Goal: Task Accomplishment & Management: Use online tool/utility

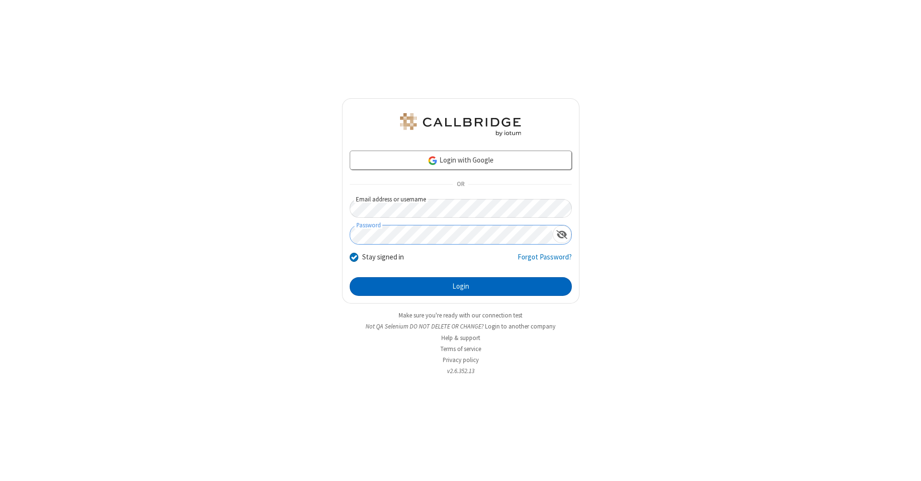
click at [461, 287] on button "Login" at bounding box center [461, 286] width 222 height 19
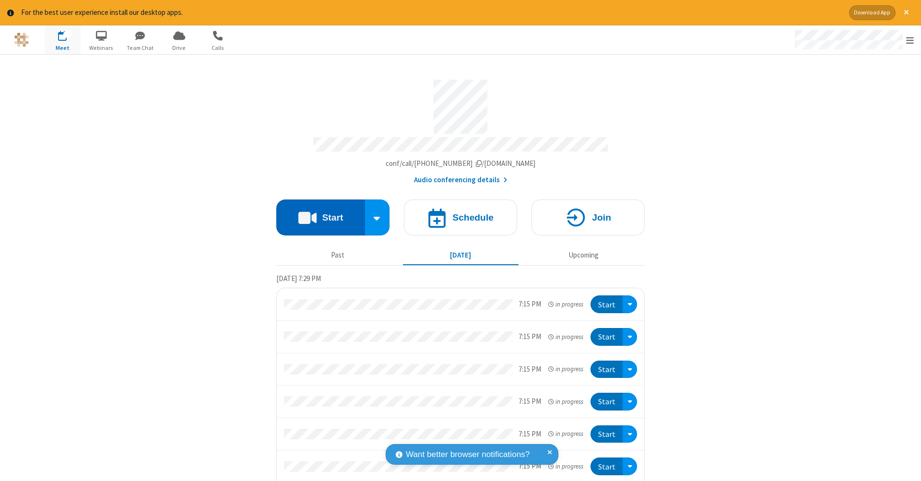
click at [317, 213] on button "Start" at bounding box center [320, 218] width 89 height 36
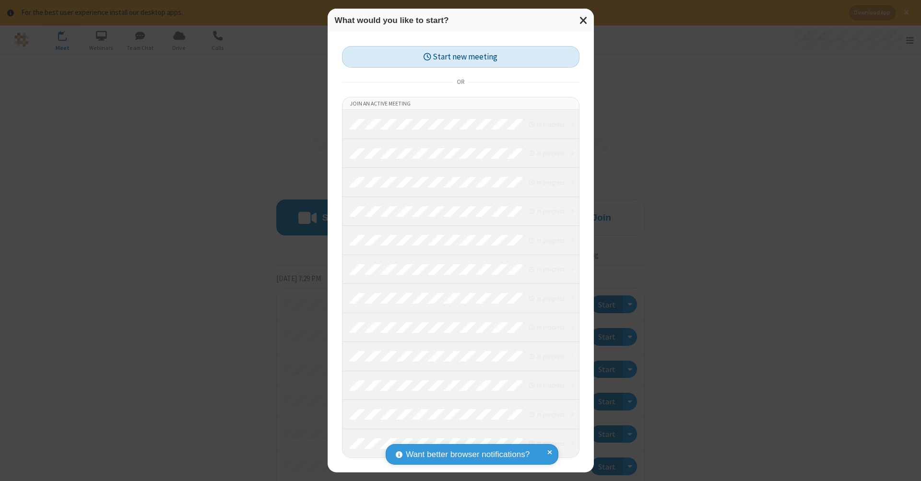
click at [461, 57] on button "Start new meeting" at bounding box center [460, 57] width 237 height 22
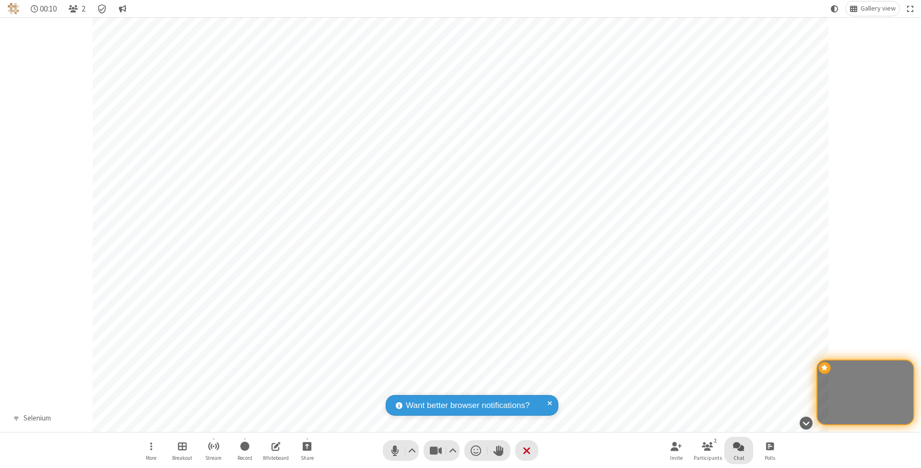
click at [738, 446] on span "Open chat" at bounding box center [739, 446] width 12 height 12
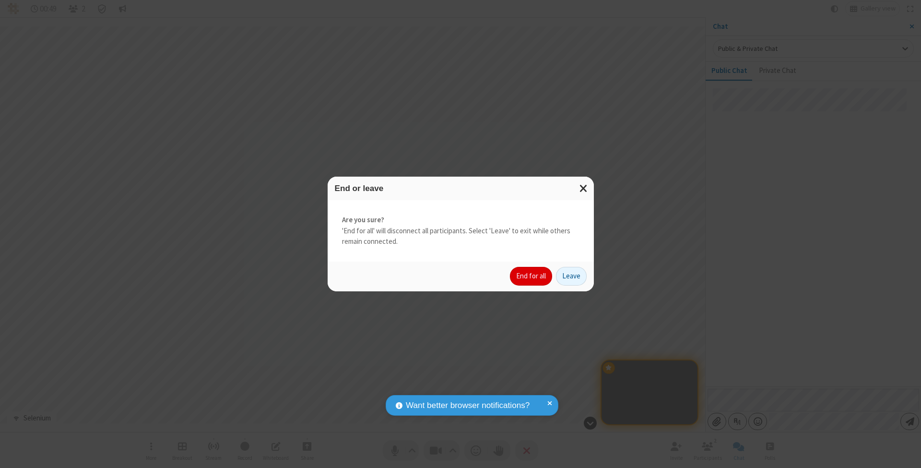
click at [532, 275] on button "End for all" at bounding box center [531, 276] width 42 height 19
